Goal: Communication & Community: Answer question/provide support

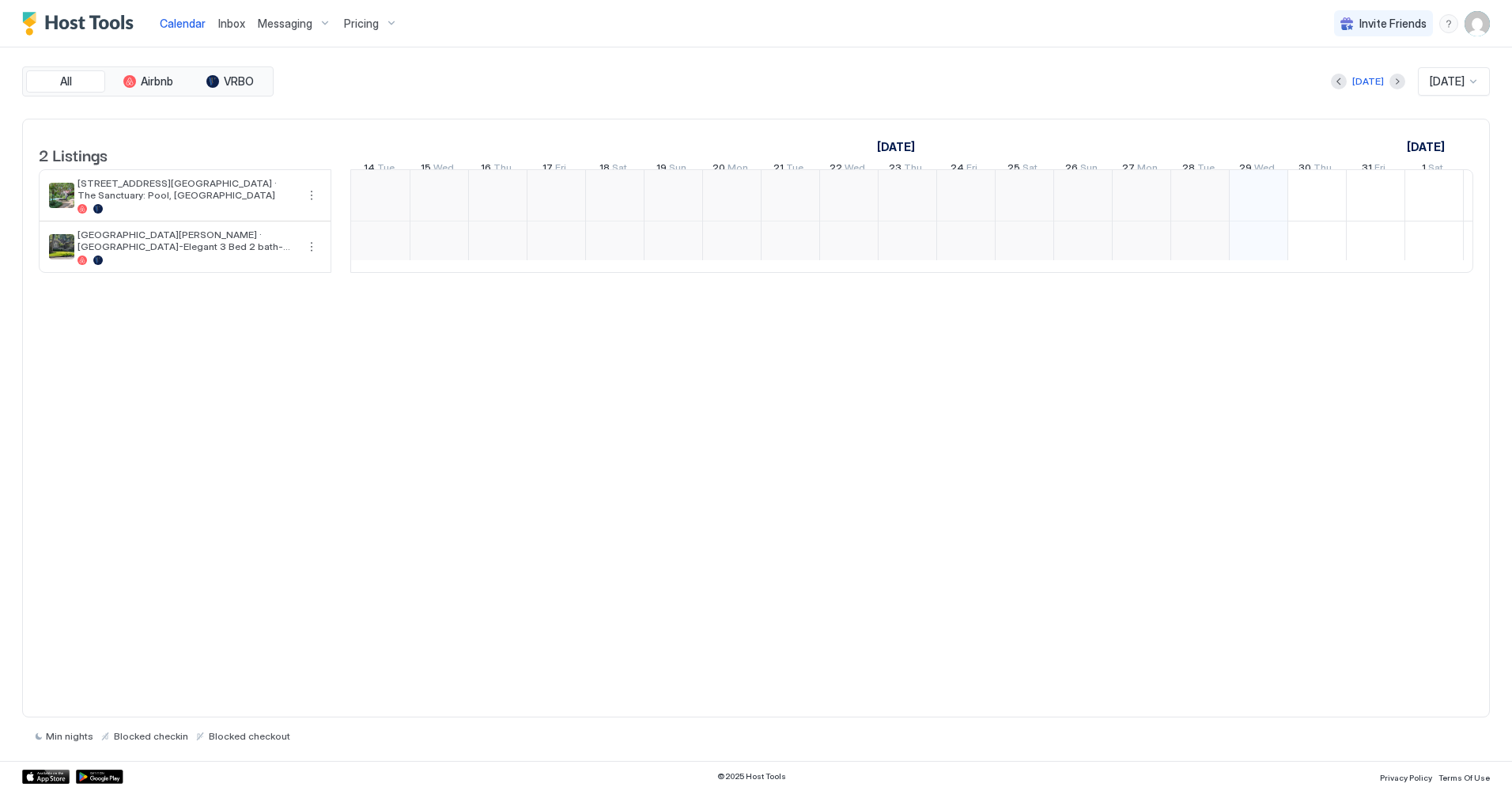
scroll to position [0, 879]
click at [1479, 25] on img "User profile" at bounding box center [1477, 24] width 25 height 25
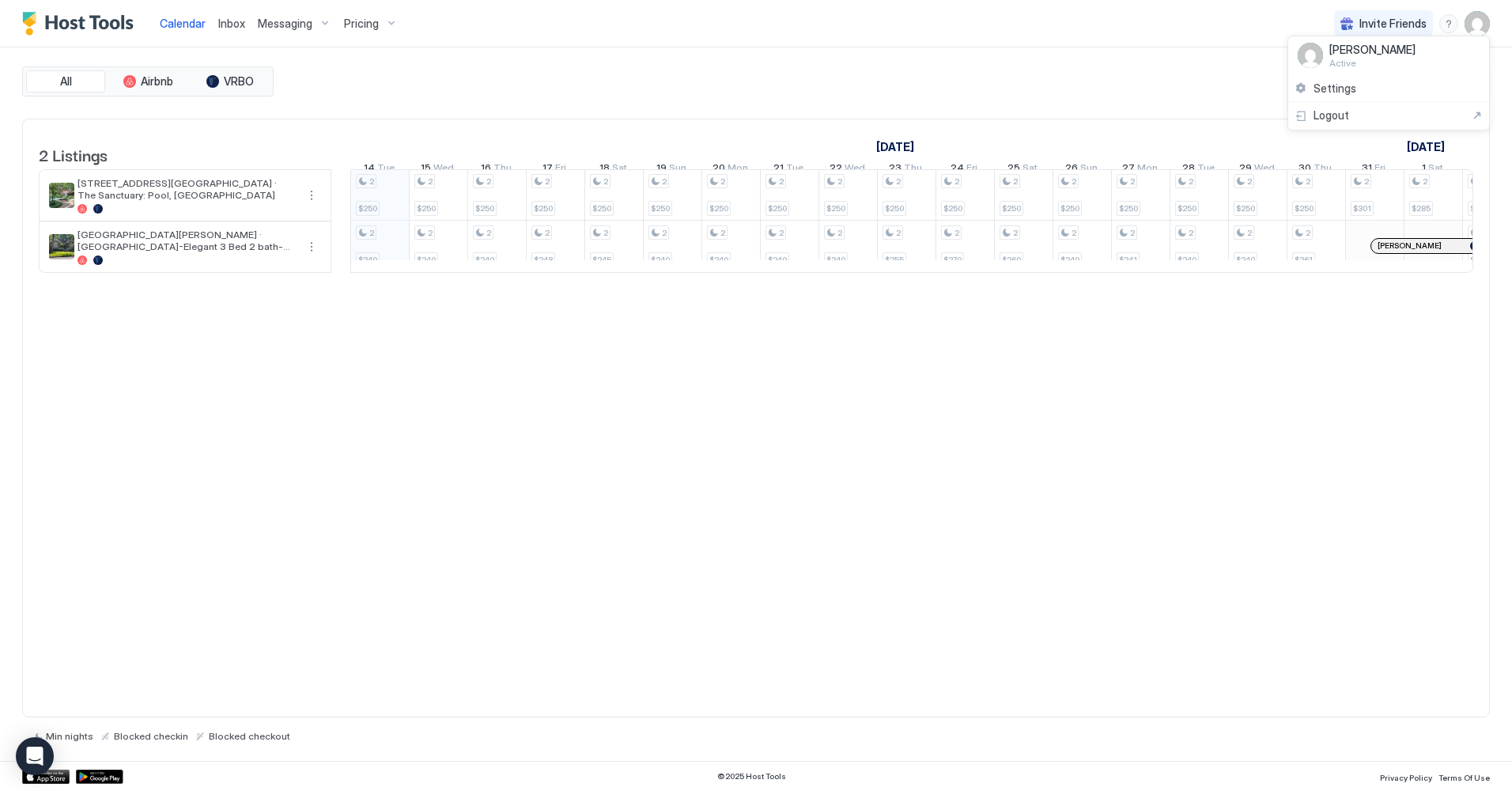
click at [858, 20] on div at bounding box center [756, 396] width 1512 height 791
click at [280, 21] on span "Messaging" at bounding box center [285, 23] width 55 height 14
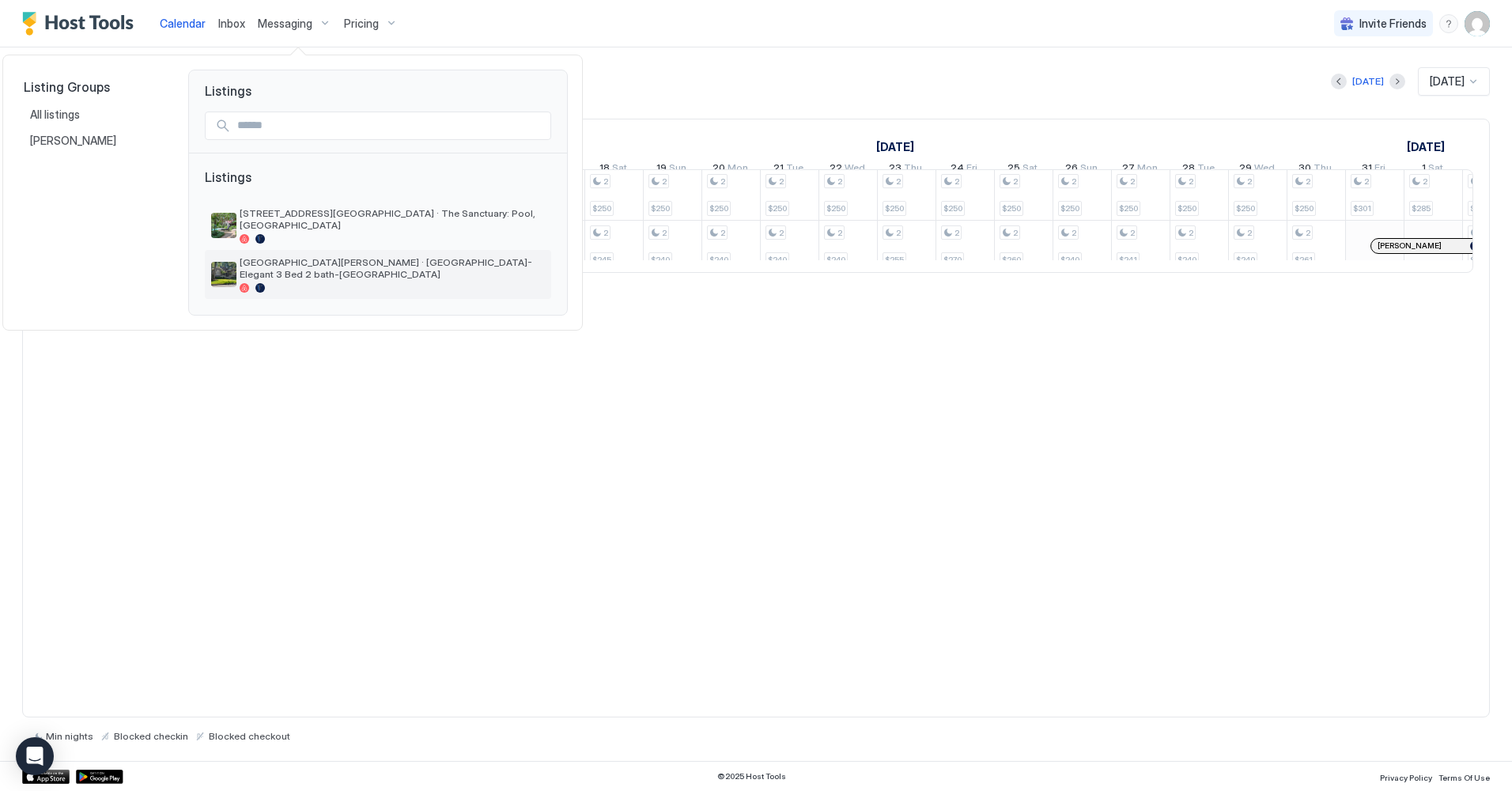
click at [363, 260] on span "[GEOGRAPHIC_DATA][PERSON_NAME] · [GEOGRAPHIC_DATA]-Elegant 3 Bed 2 bath-[GEOGRA…" at bounding box center [391, 268] width 305 height 24
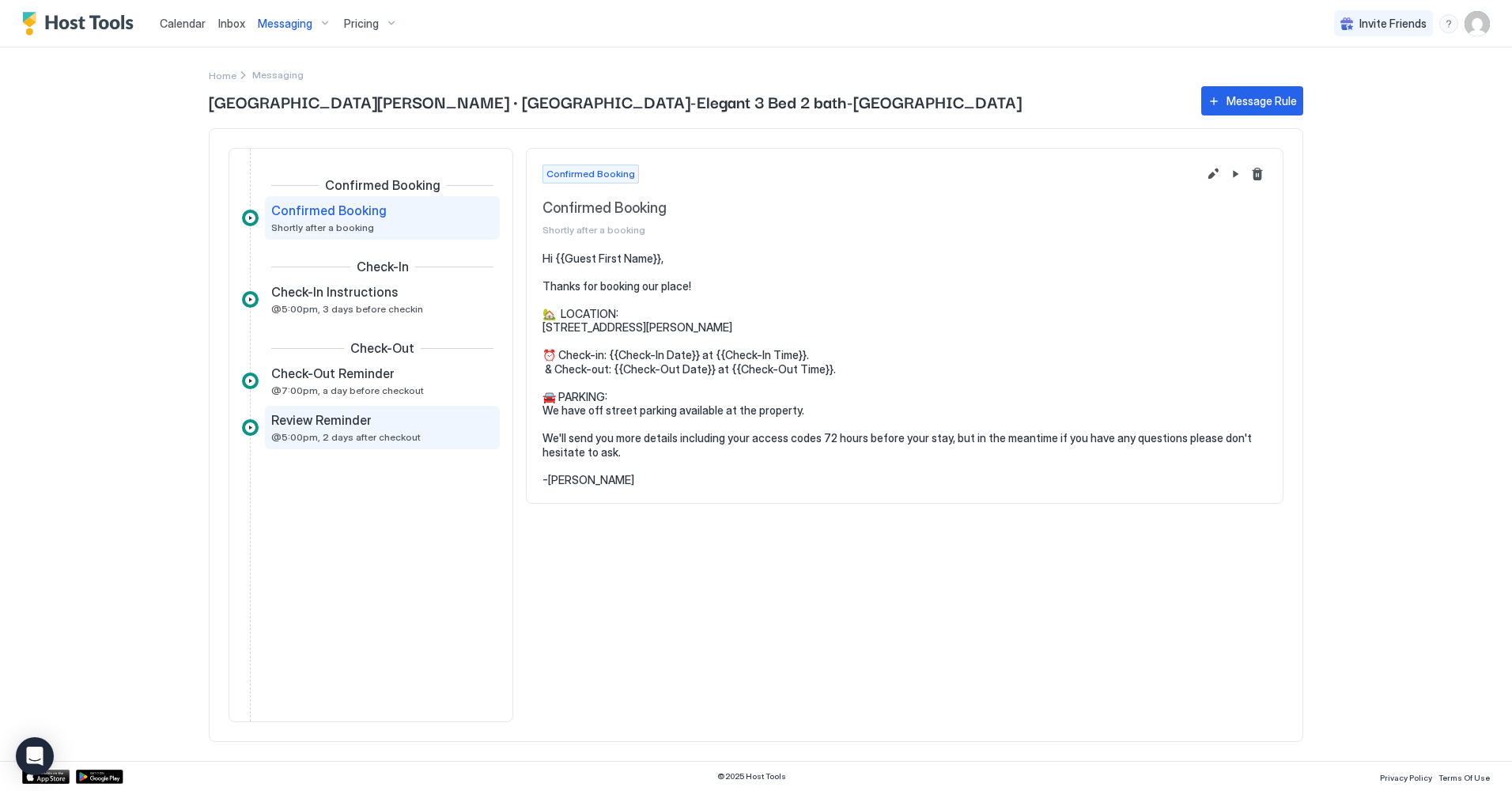
click at [405, 425] on div "Review Reminder" at bounding box center [371, 419] width 200 height 15
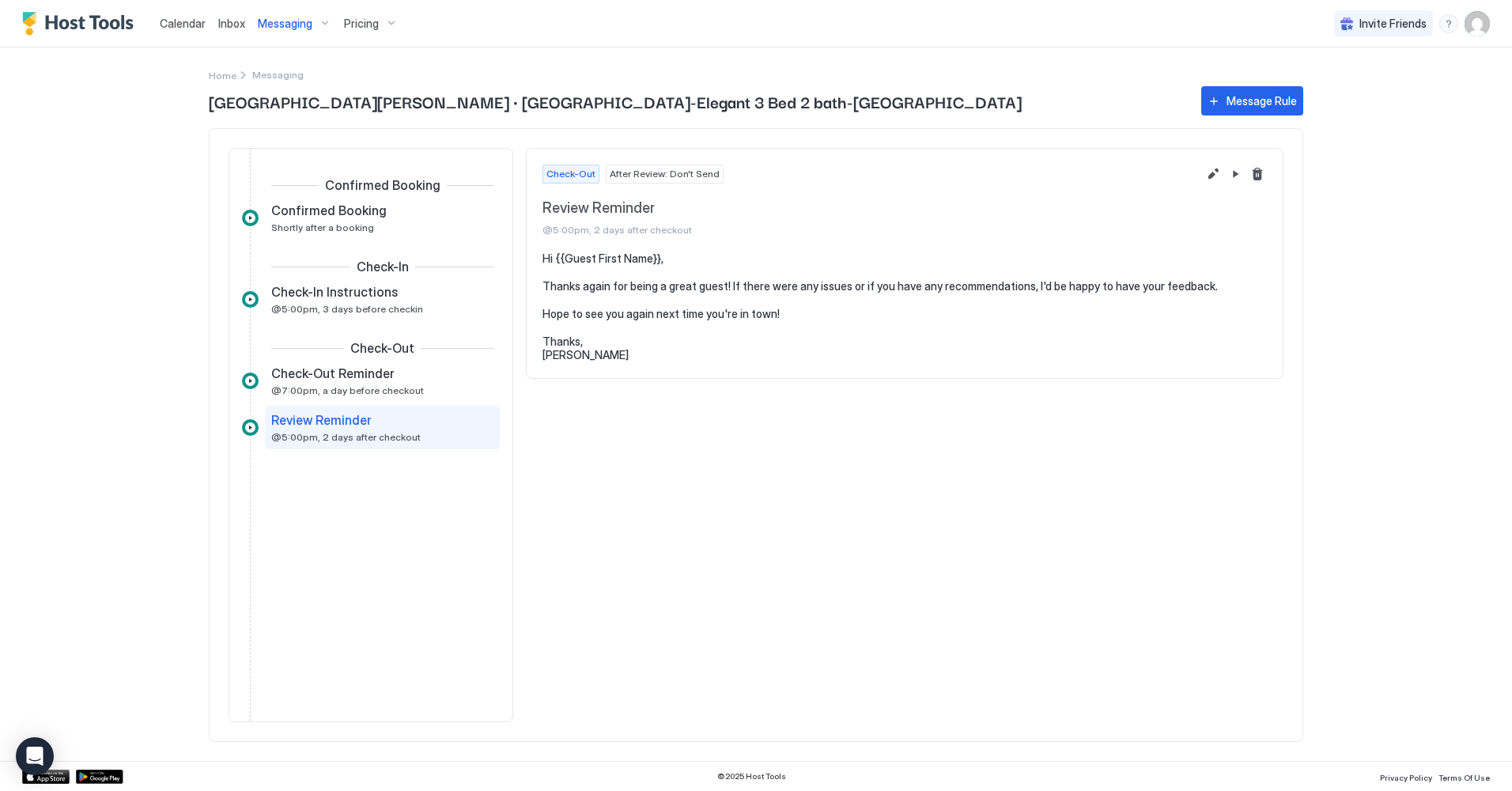
click at [660, 174] on span "After Review: Don't Send" at bounding box center [664, 173] width 110 height 14
click at [182, 24] on span "Calendar" at bounding box center [182, 23] width 46 height 14
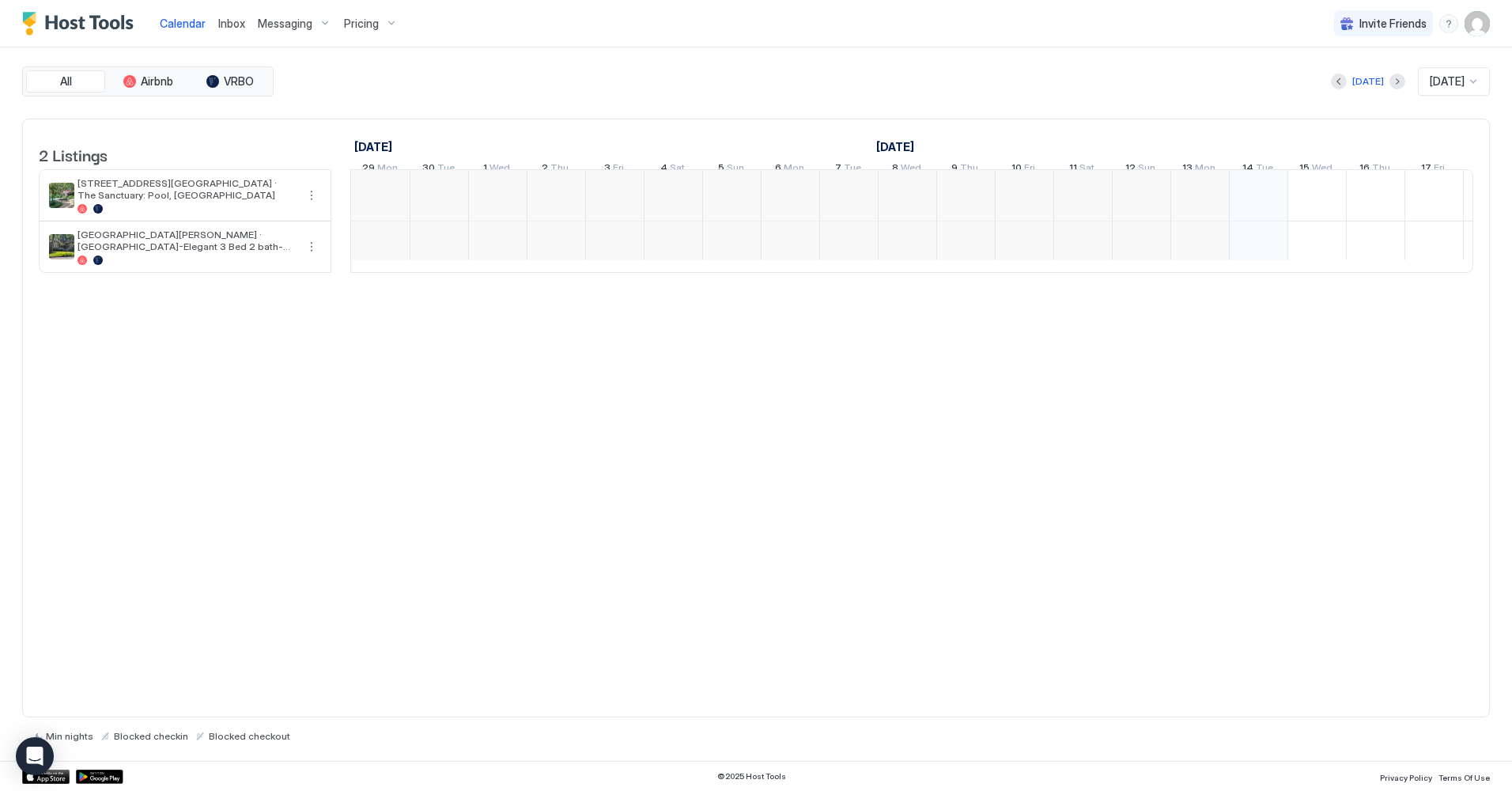
scroll to position [0, 879]
click at [232, 18] on span "Inbox" at bounding box center [231, 23] width 27 height 14
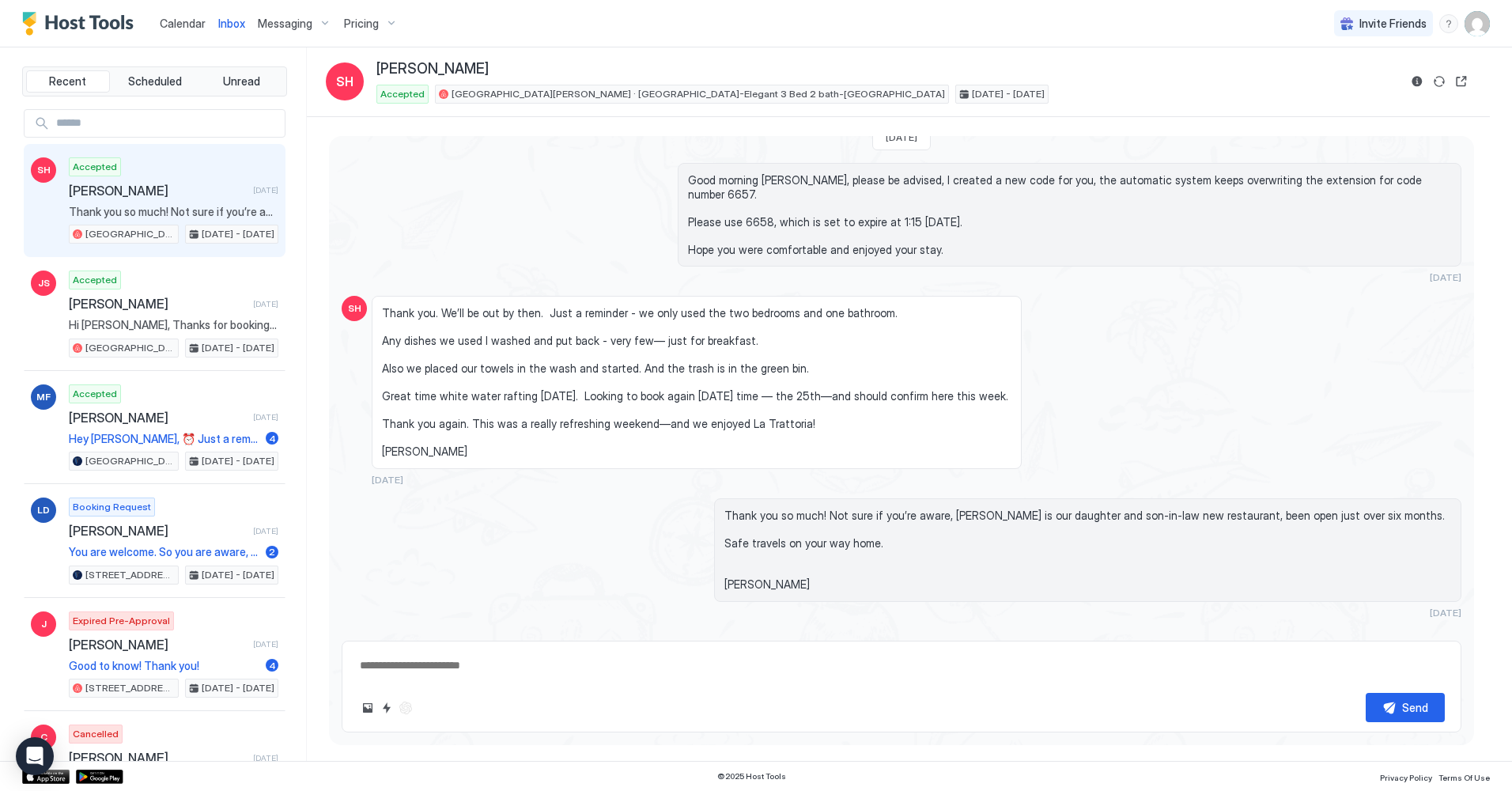
click at [746, 7] on div "Calendar Inbox Messaging Pricing Invite Friends DW" at bounding box center [756, 24] width 1512 height 47
click at [146, 82] on span "Scheduled" at bounding box center [155, 81] width 54 height 14
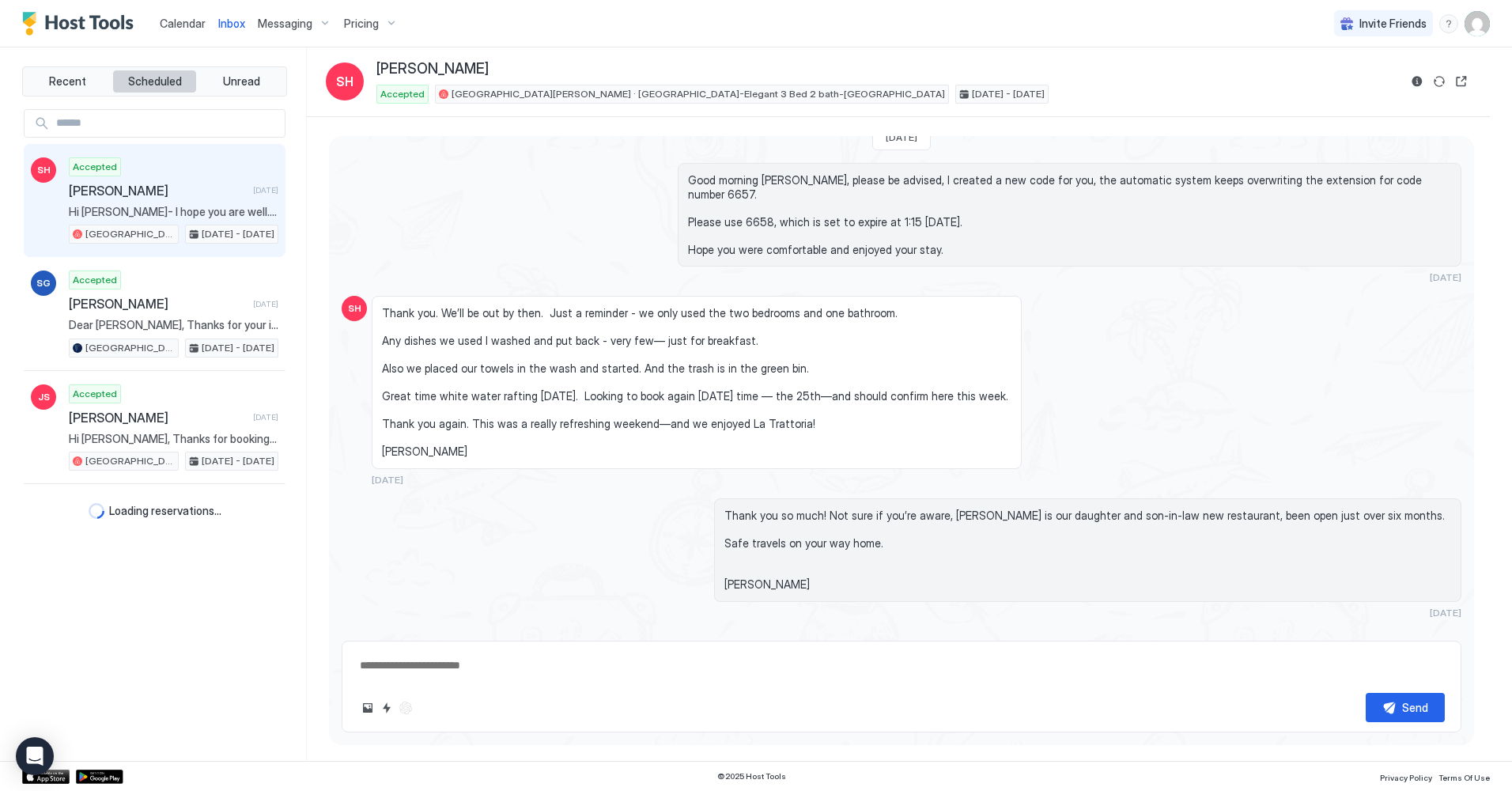
type textarea "*"
